Goal: Navigation & Orientation: Find specific page/section

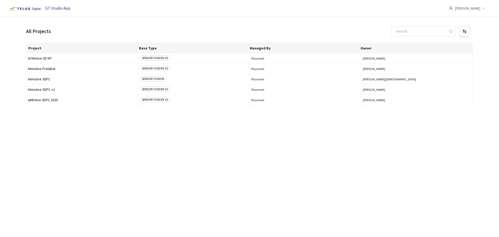
click at [42, 33] on div "All Projects" at bounding box center [38, 32] width 25 height 8
click at [473, 7] on span "[PERSON_NAME]" at bounding box center [467, 8] width 25 height 17
click at [49, 59] on span "AI Motive 3D KP" at bounding box center [82, 58] width 108 height 4
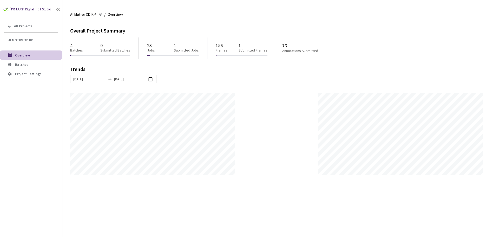
scroll to position [237, 499]
click at [29, 65] on span "Batches" at bounding box center [36, 64] width 43 height 4
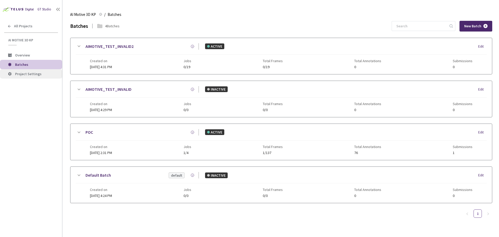
click at [37, 74] on span "Project Settings" at bounding box center [28, 73] width 26 height 5
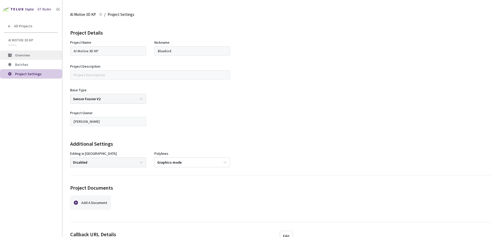
click at [35, 55] on span "Overview" at bounding box center [36, 55] width 43 height 4
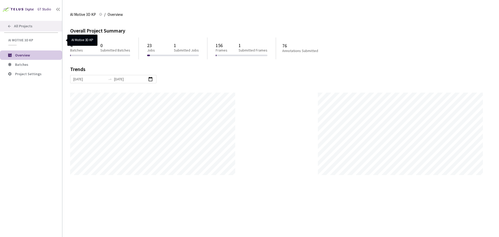
scroll to position [237, 499]
click at [10, 26] on icon at bounding box center [9, 26] width 4 height 4
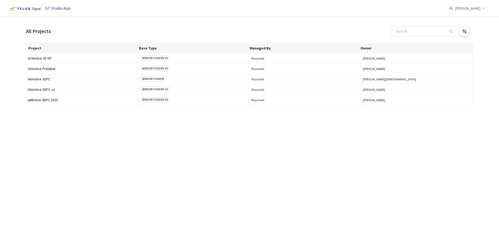
click at [37, 9] on img at bounding box center [24, 9] width 36 height 8
click at [95, 7] on header "GT Studio App [PERSON_NAME]" at bounding box center [249, 8] width 499 height 17
